Goal: Entertainment & Leisure: Consume media (video, audio)

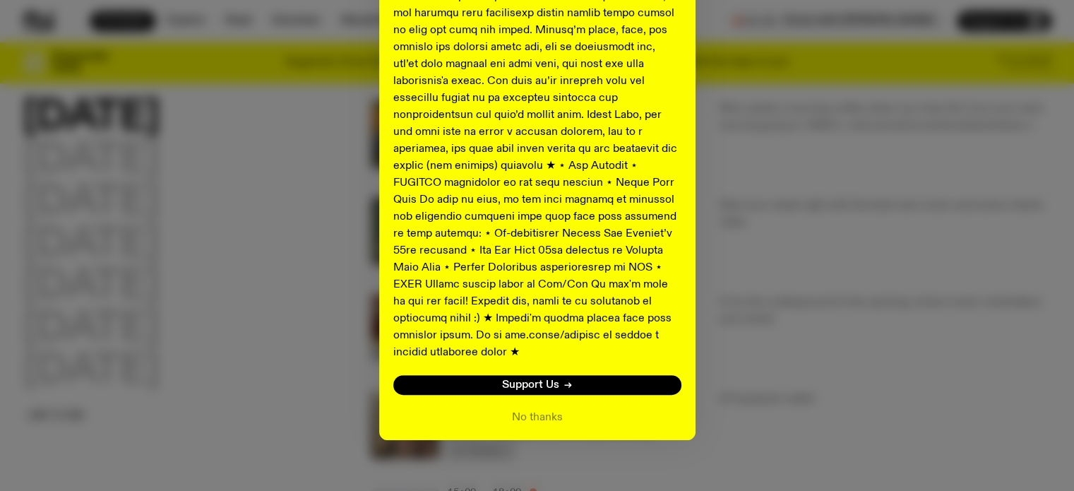
scroll to position [136, 0]
click at [527, 409] on button "No thanks" at bounding box center [537, 417] width 51 height 17
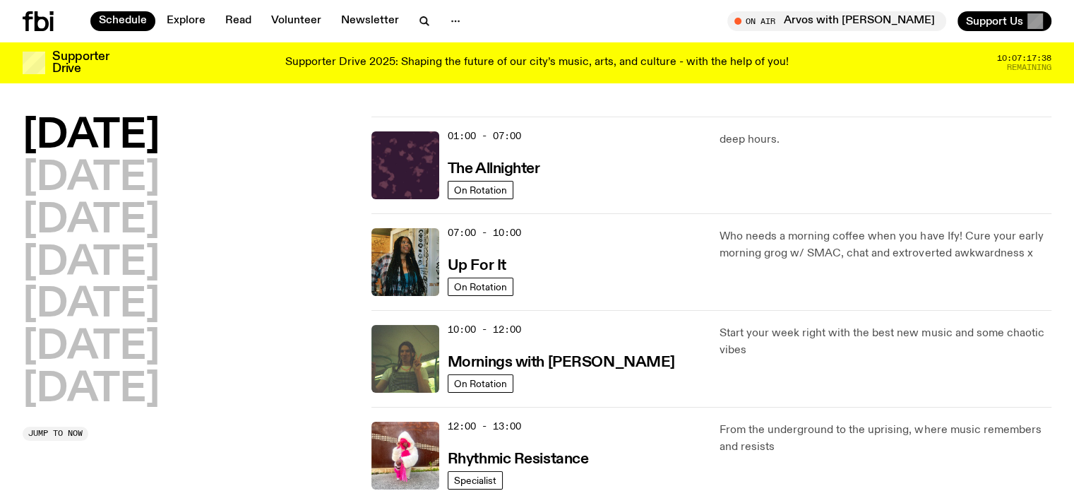
scroll to position [0, 0]
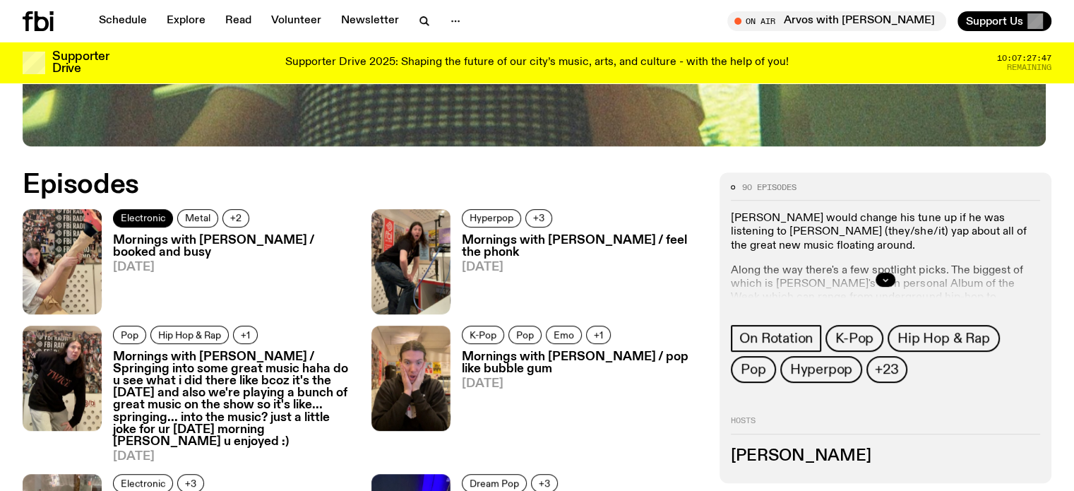
scroll to position [630, 0]
click at [160, 236] on h3 "Mornings with Jim Kretschmer / booked and busy" at bounding box center [233, 246] width 241 height 24
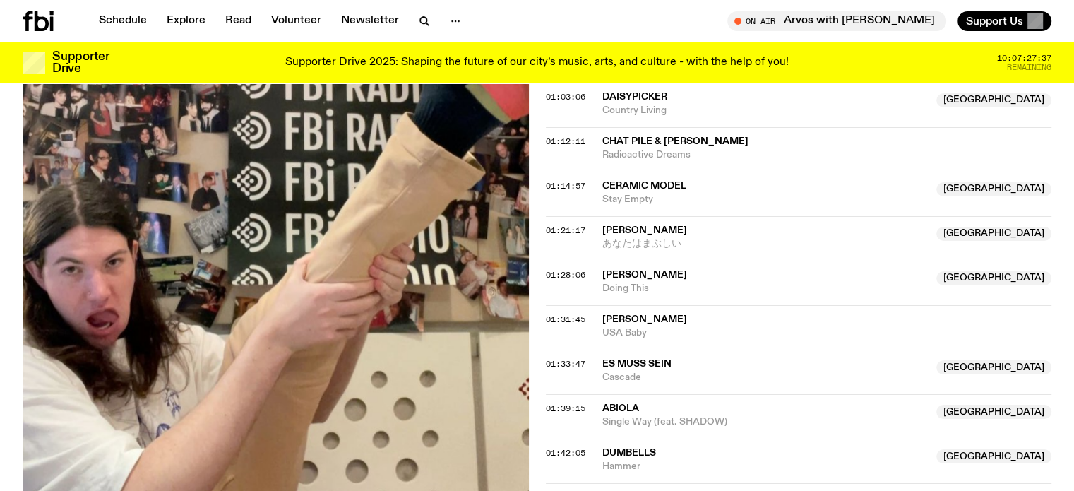
scroll to position [1127, 0]
drag, startPoint x: 686, startPoint y: 225, endPoint x: 601, endPoint y: 208, distance: 86.4
click at [602, 224] on div "Hinano Fujisaki NSW あなたはまぶしい" at bounding box center [765, 237] width 326 height 27
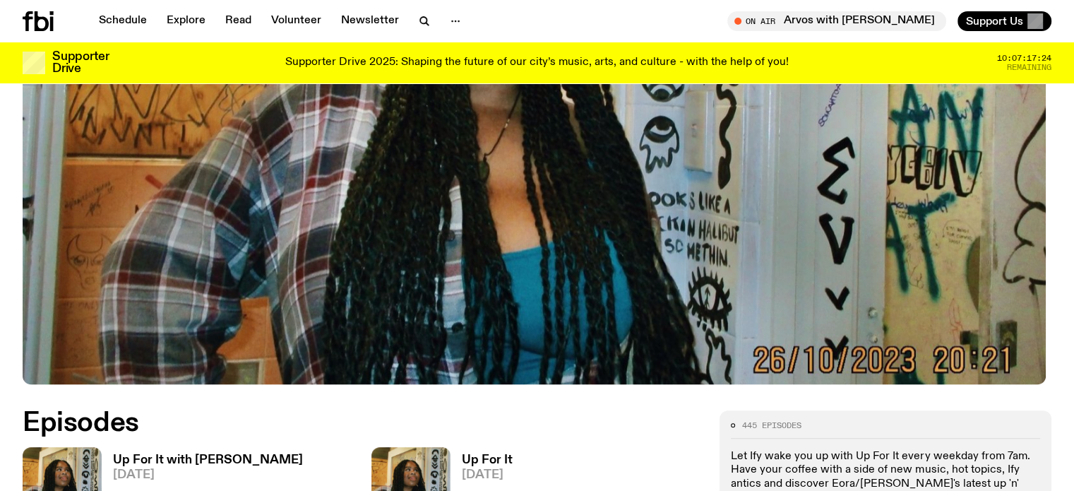
scroll to position [416, 0]
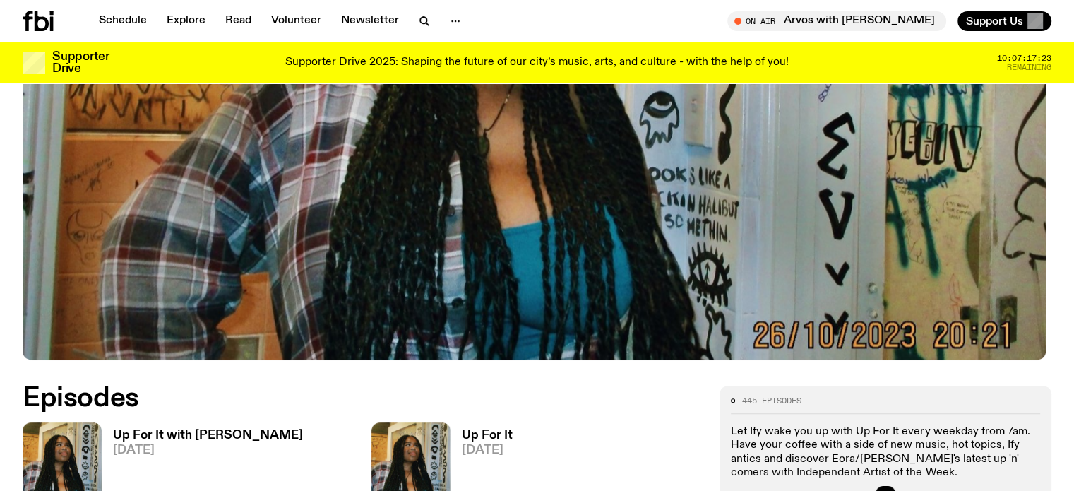
click at [191, 429] on h3 "Up For It with [PERSON_NAME]" at bounding box center [208, 435] width 190 height 12
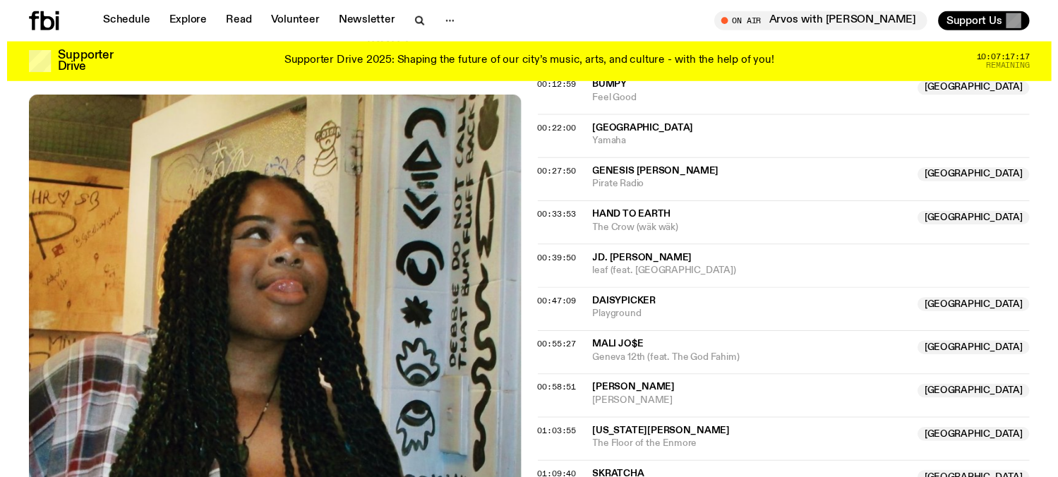
scroll to position [705, 0]
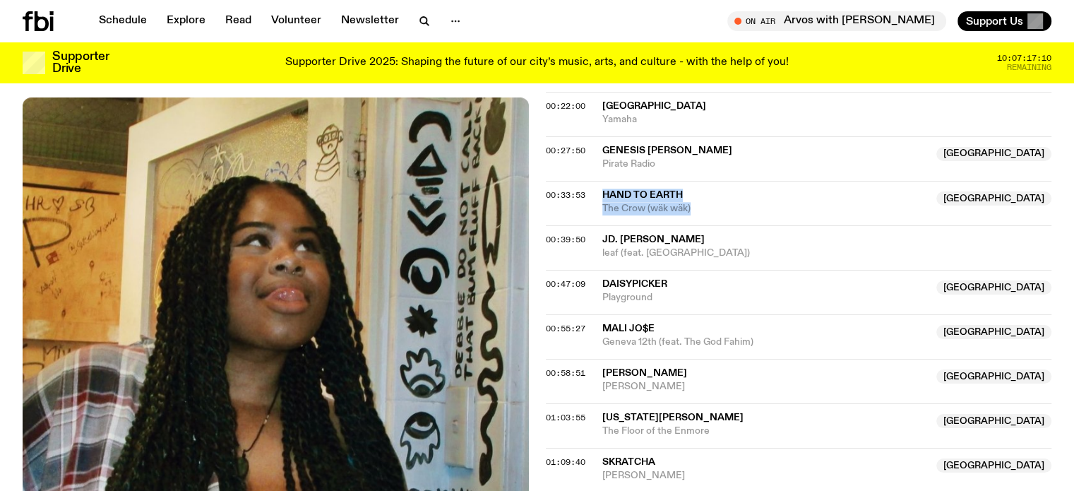
drag, startPoint x: 604, startPoint y: 191, endPoint x: 691, endPoint y: 210, distance: 88.9
click at [691, 210] on div "Hand To Earth Australia The Crow (wäk wäk)" at bounding box center [765, 201] width 326 height 27
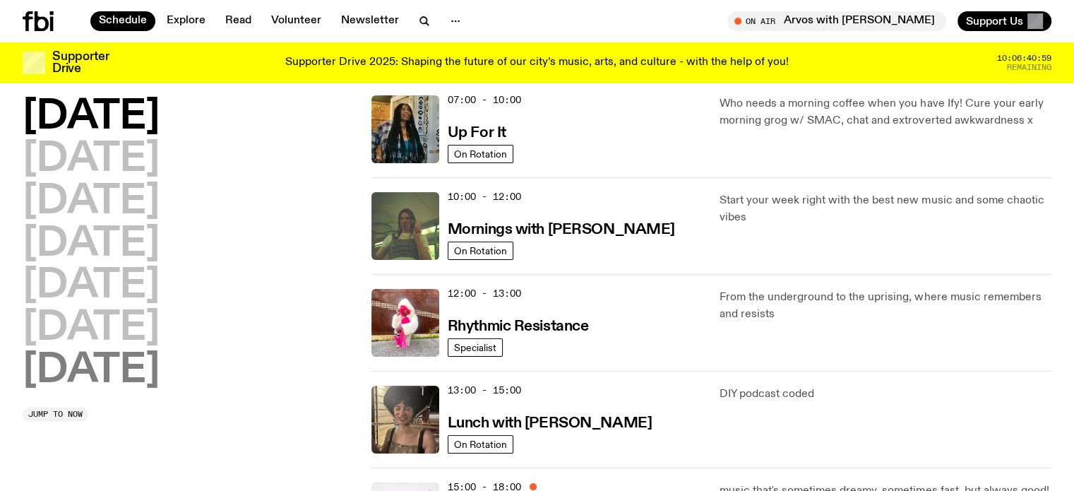
click at [145, 379] on h2 "Sunday" at bounding box center [91, 371] width 137 height 40
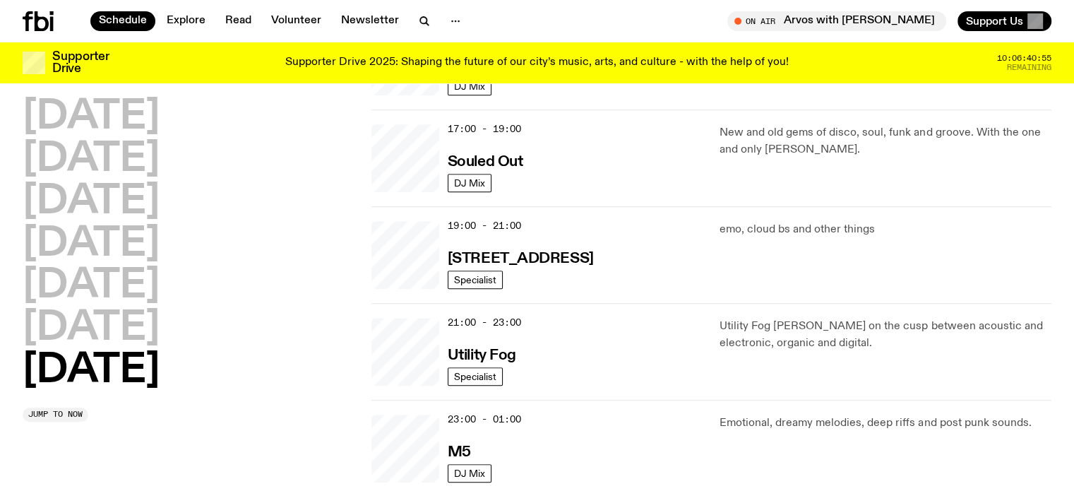
scroll to position [887, 0]
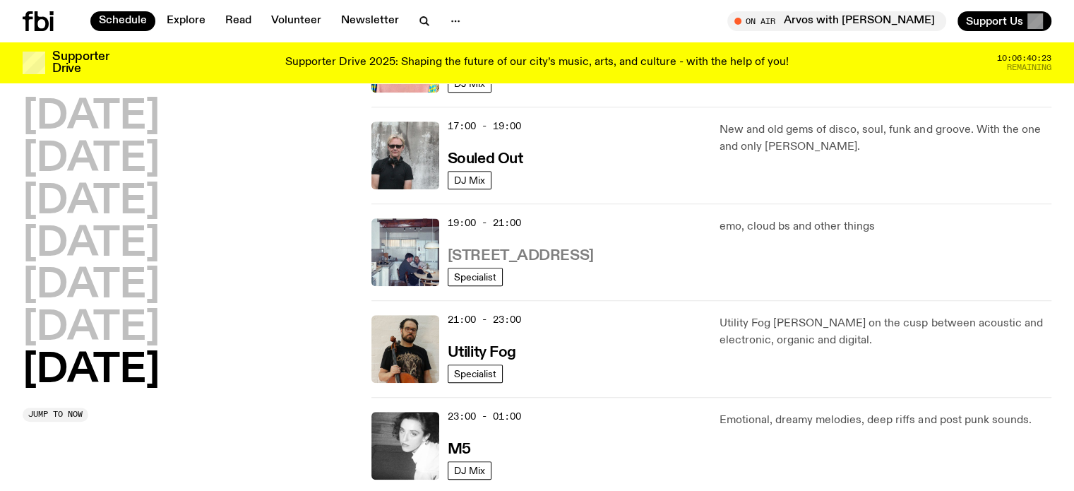
click at [522, 260] on h3 "704 W HIGH ST" at bounding box center [521, 255] width 146 height 15
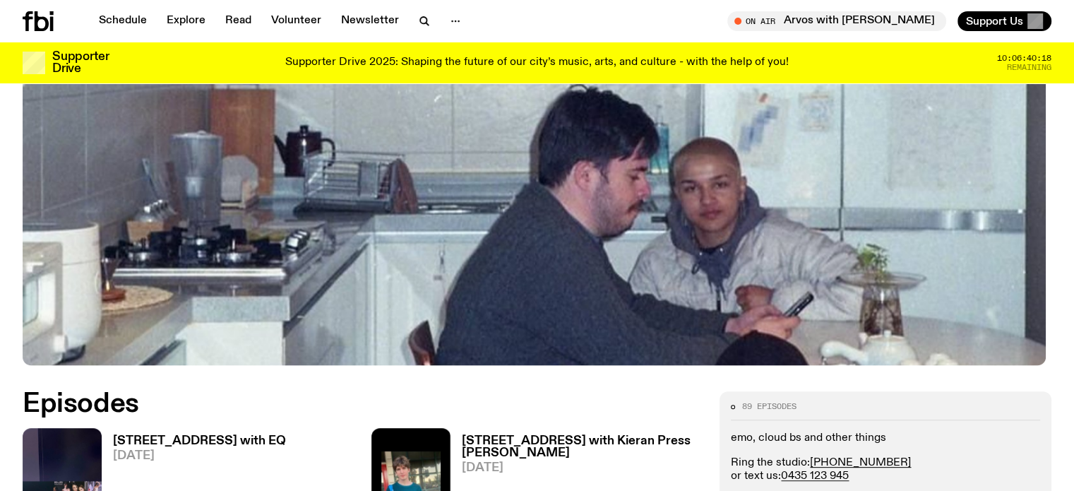
scroll to position [491, 0]
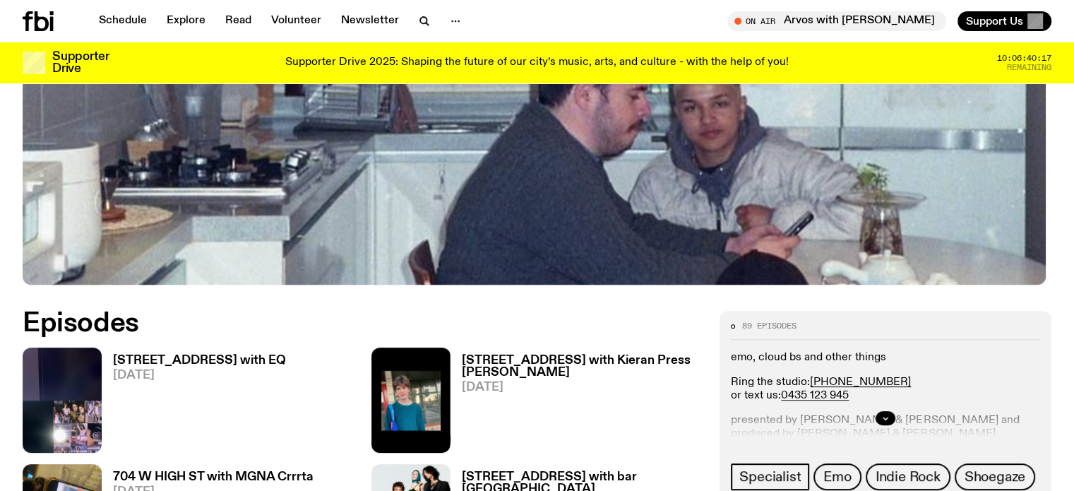
click at [144, 354] on h3 "704 W HIGH ST with EQ" at bounding box center [199, 360] width 173 height 12
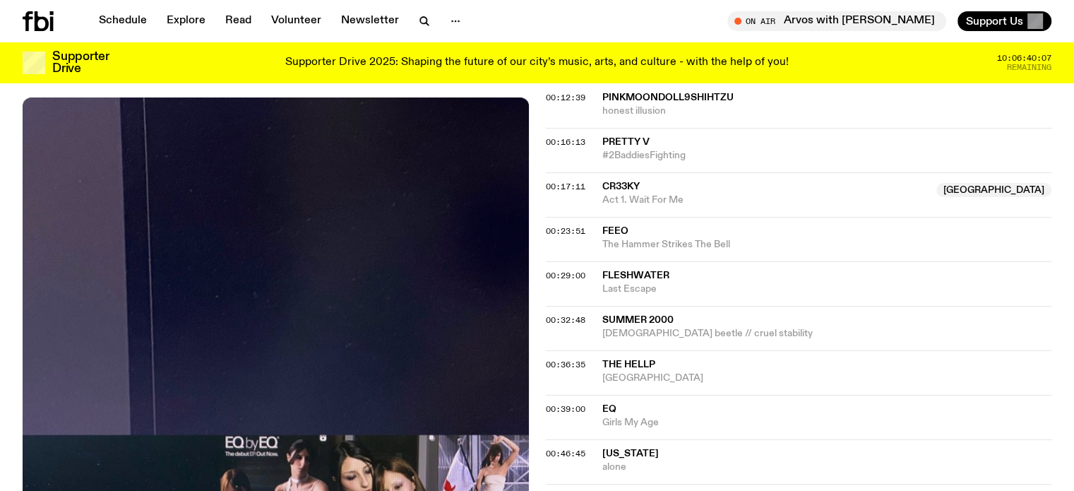
scroll to position [774, 0]
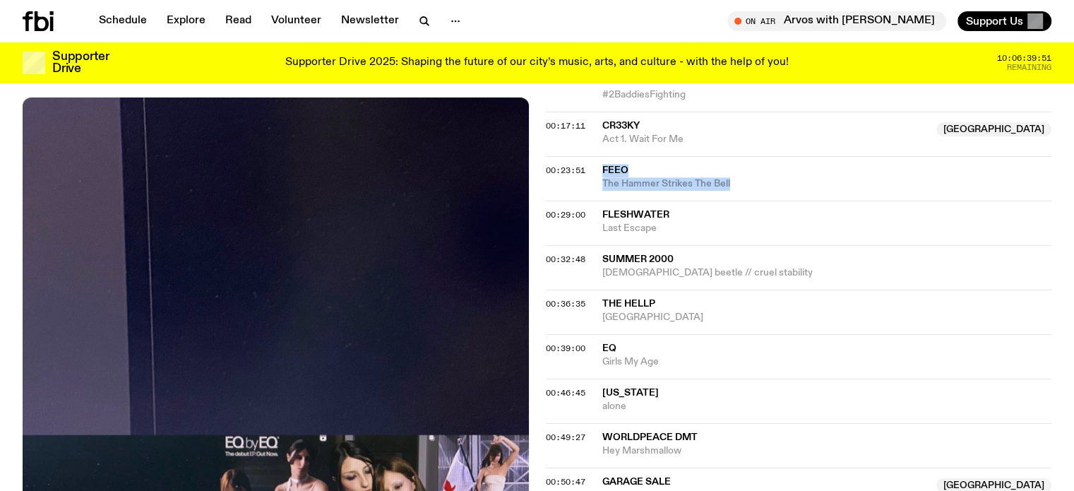
drag, startPoint x: 734, startPoint y: 180, endPoint x: 596, endPoint y: 164, distance: 139.3
click at [596, 164] on div "00:23:51 feeo The Hammer Strikes The Bell" at bounding box center [799, 178] width 506 height 44
